Goal: Task Accomplishment & Management: Manage account settings

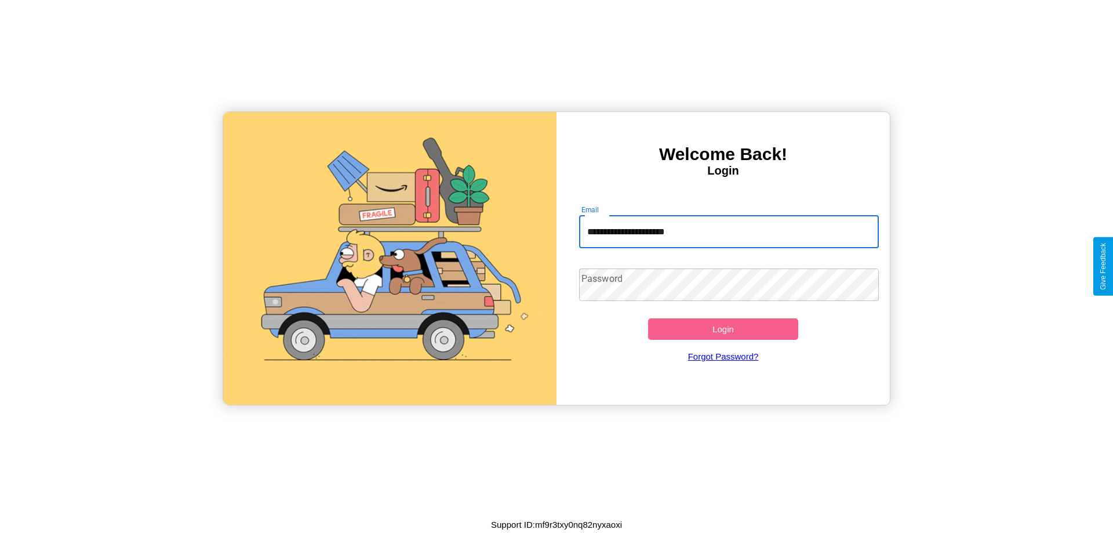
type input "**********"
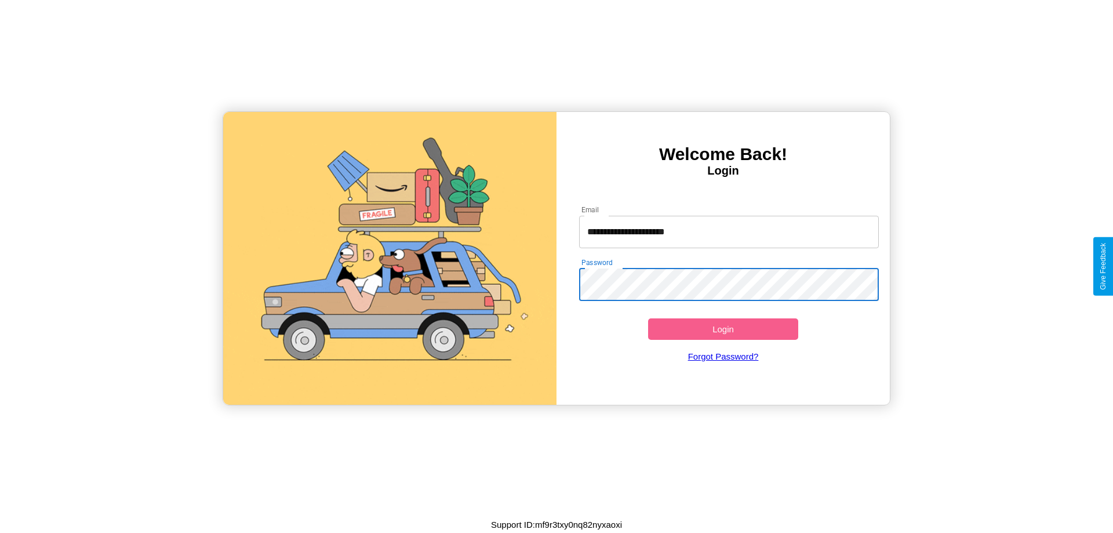
click at [723, 329] on button "Login" at bounding box center [723, 328] width 150 height 21
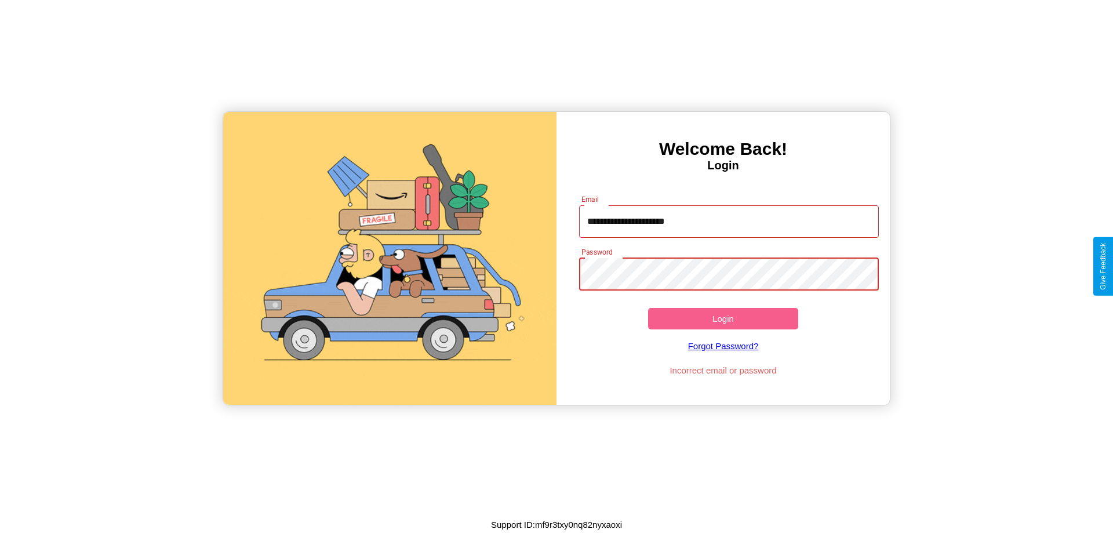
click at [723, 318] on button "Login" at bounding box center [723, 318] width 150 height 21
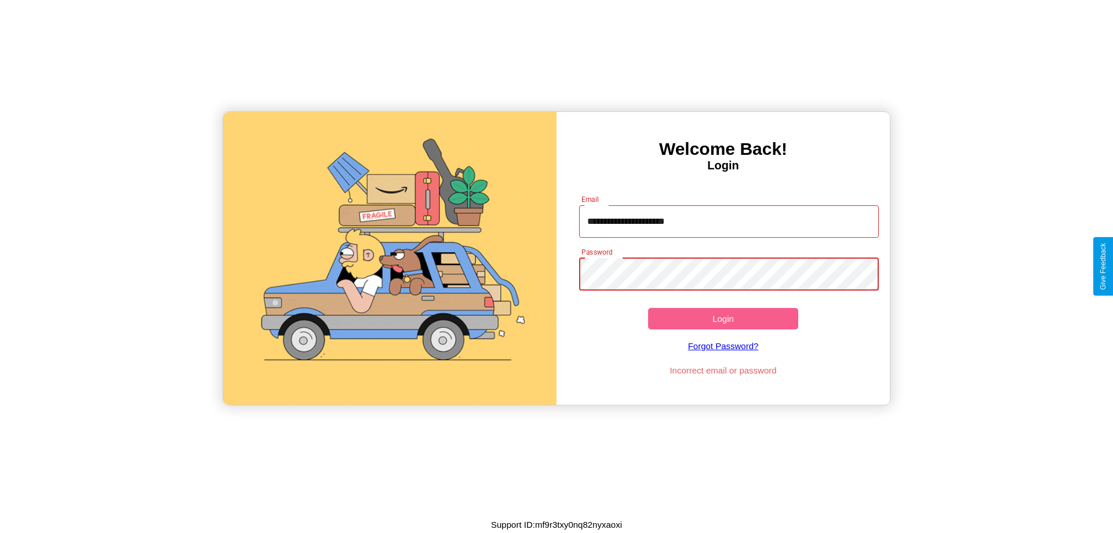
click at [723, 318] on button "Login" at bounding box center [723, 318] width 150 height 21
